Goal: Transaction & Acquisition: Purchase product/service

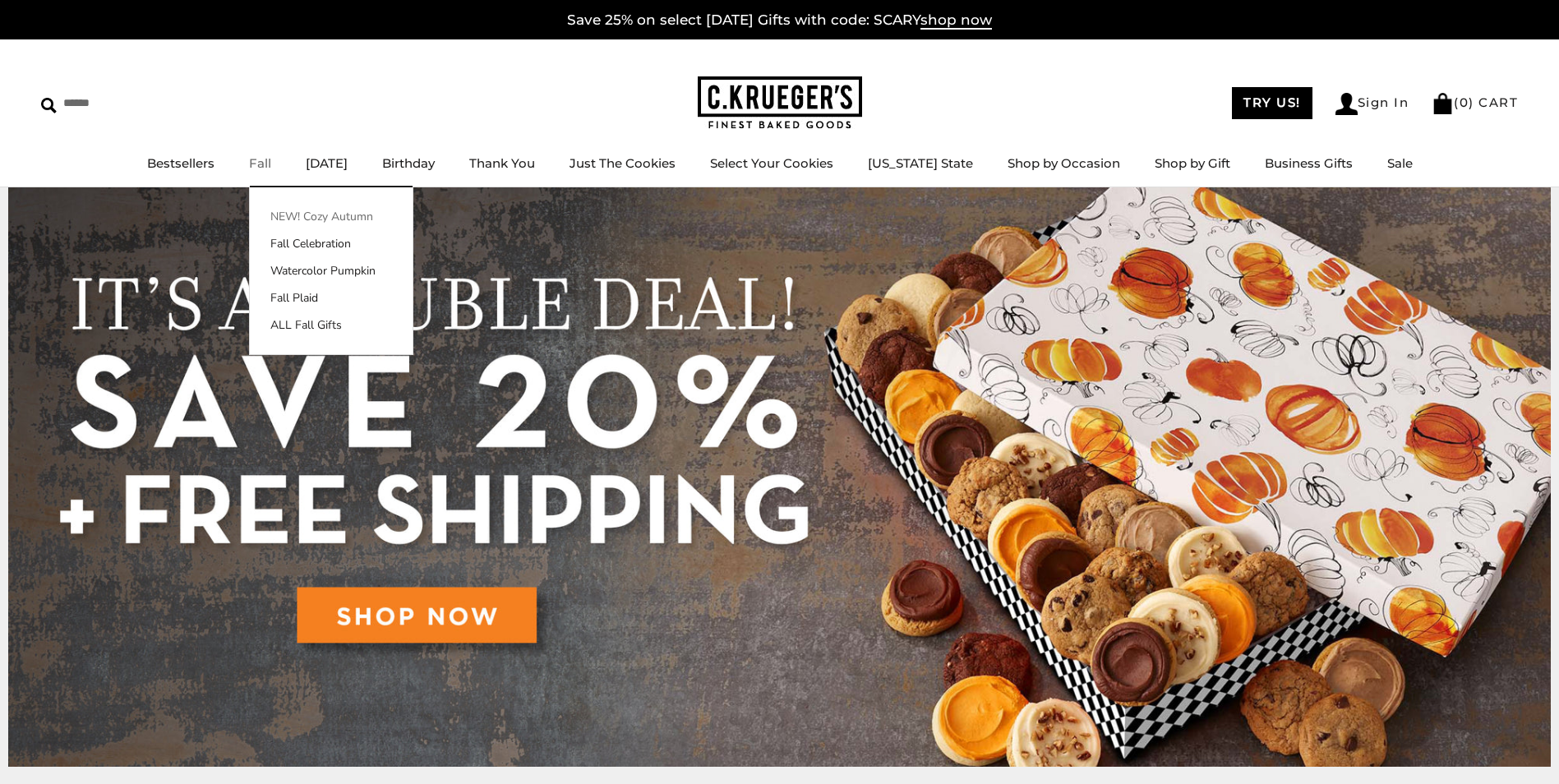
click at [293, 210] on link "NEW! Cozy Autumn" at bounding box center [331, 217] width 163 height 18
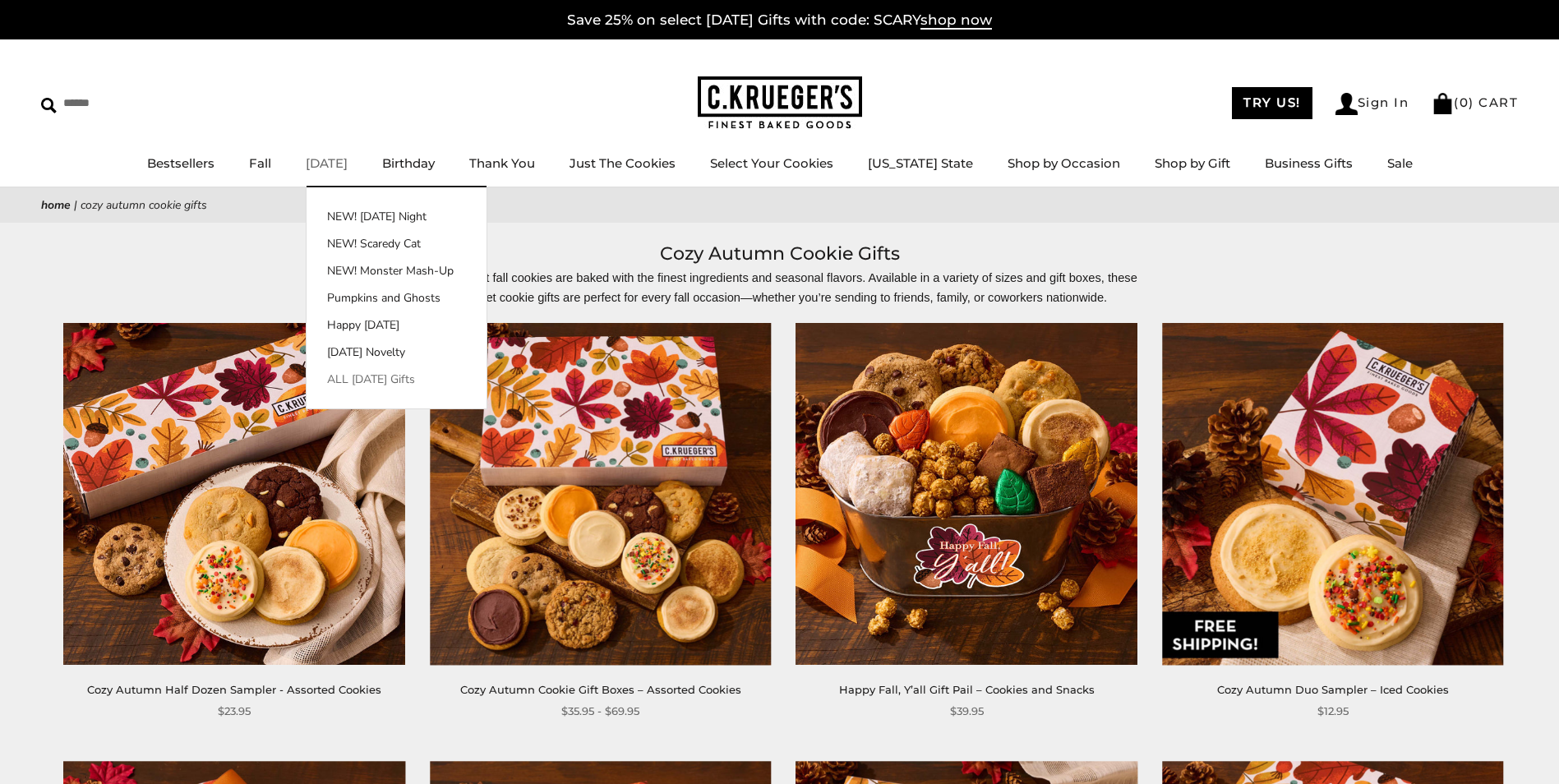
click at [375, 376] on link "ALL [DATE] Gifts" at bounding box center [397, 379] width 180 height 18
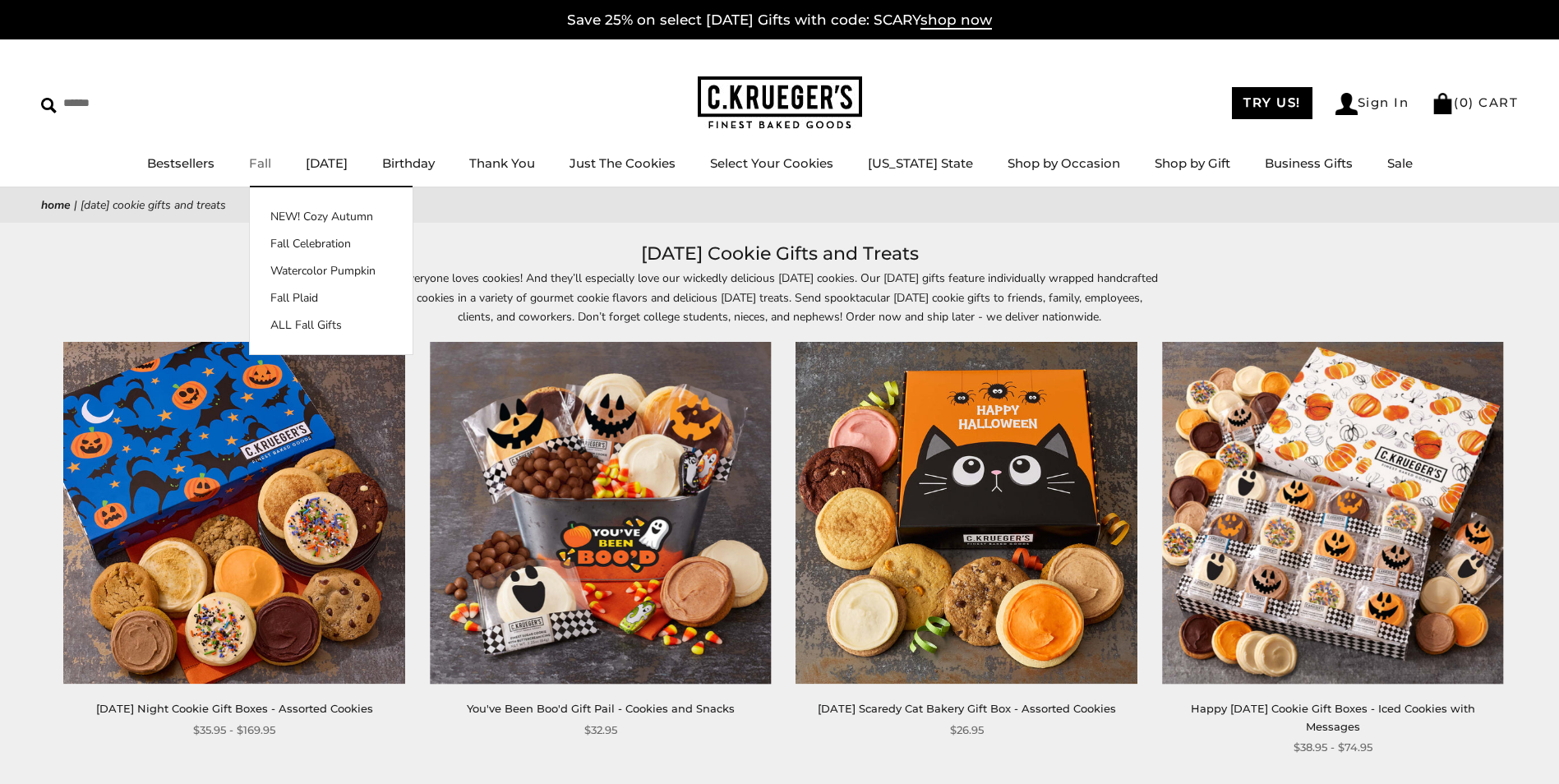
click at [265, 161] on link "Fall" at bounding box center [260, 163] width 22 height 16
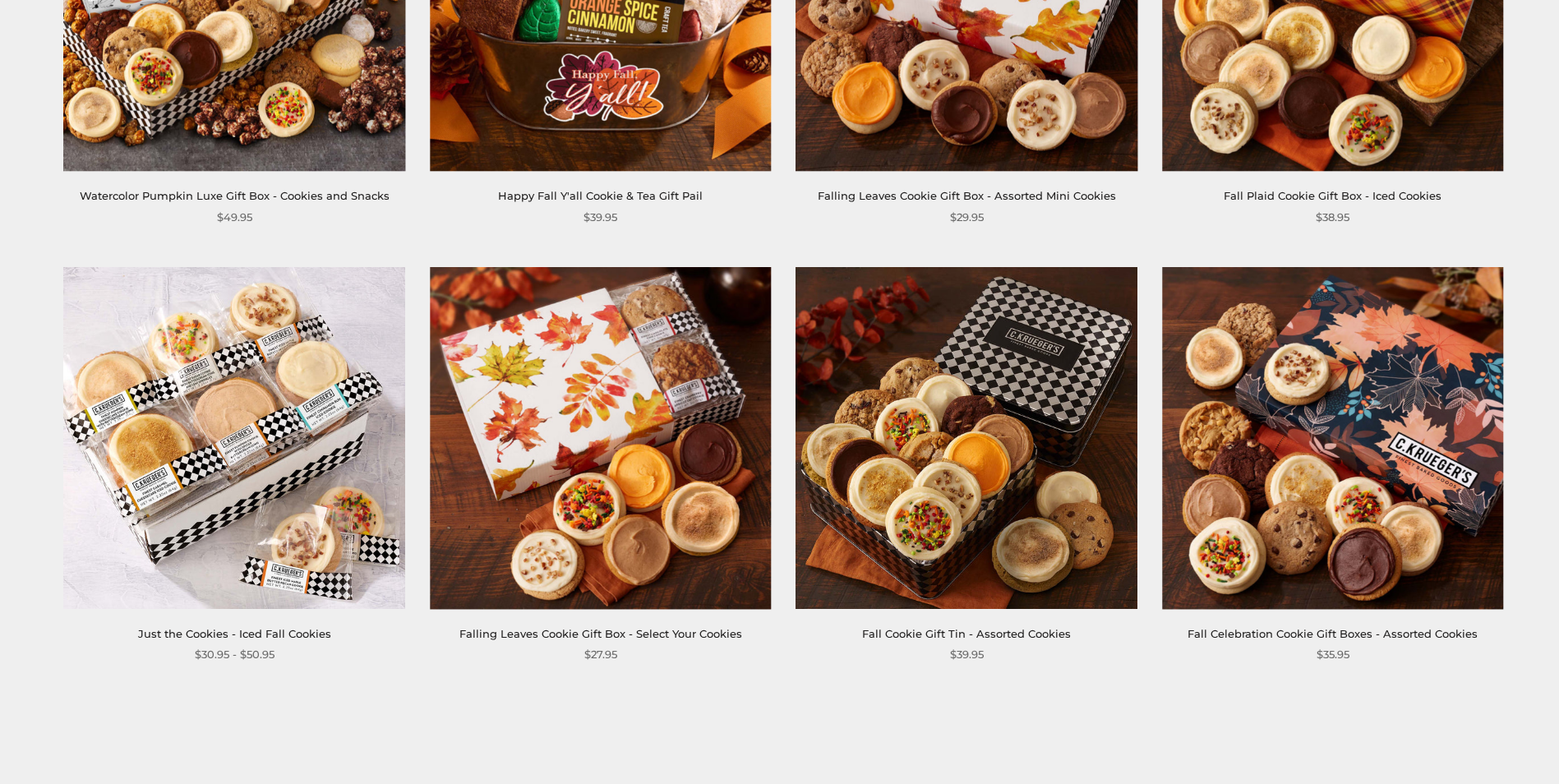
scroll to position [2384, 0]
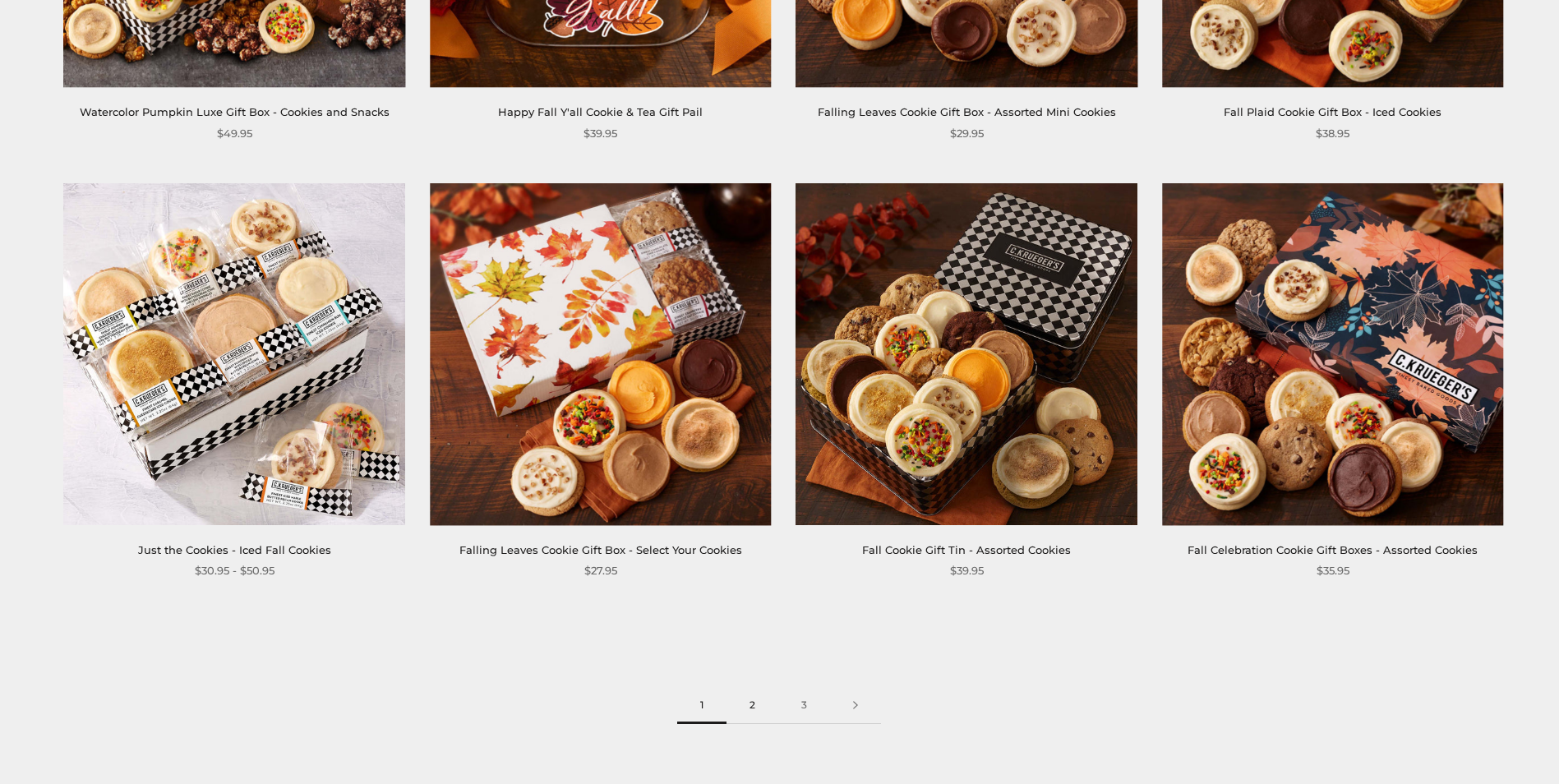
click at [750, 687] on link "2" at bounding box center [753, 706] width 52 height 37
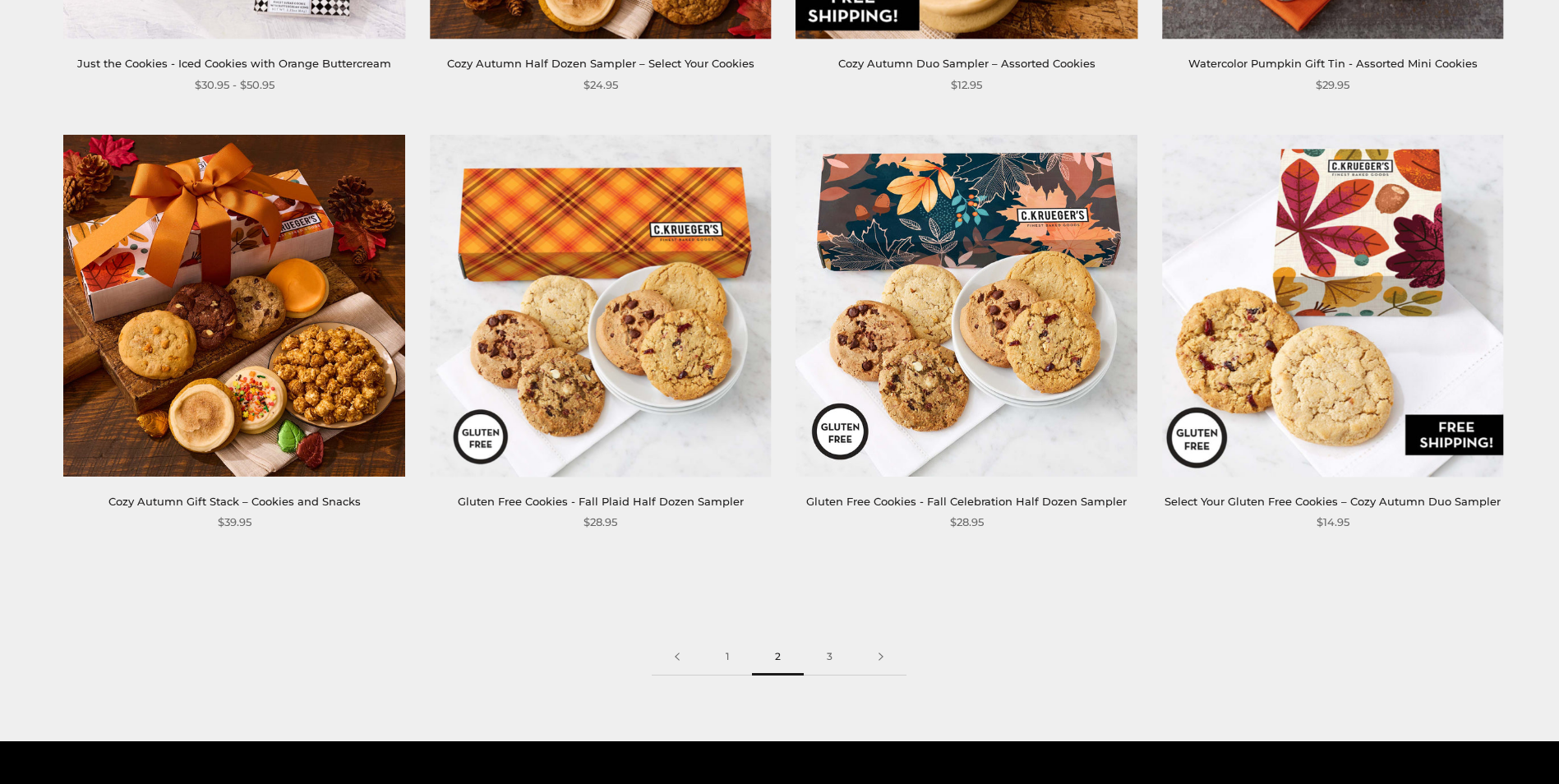
scroll to position [2465, 0]
